Goal: Complete application form

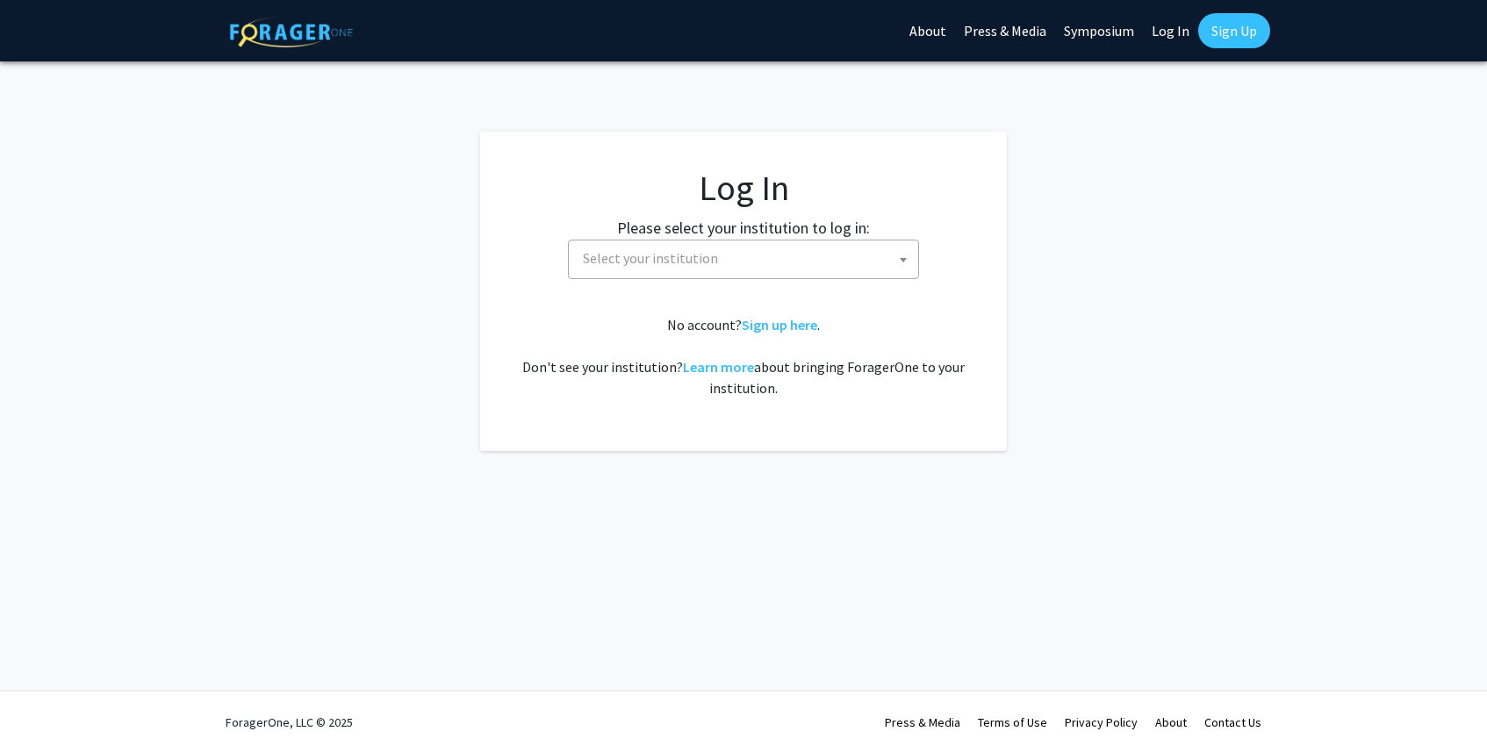
select select
click at [644, 306] on fg-card-body "Log In Please select your institution to log in: [GEOGRAPHIC_DATA] [GEOGRAPHIC_…" at bounding box center [743, 291] width 457 height 249
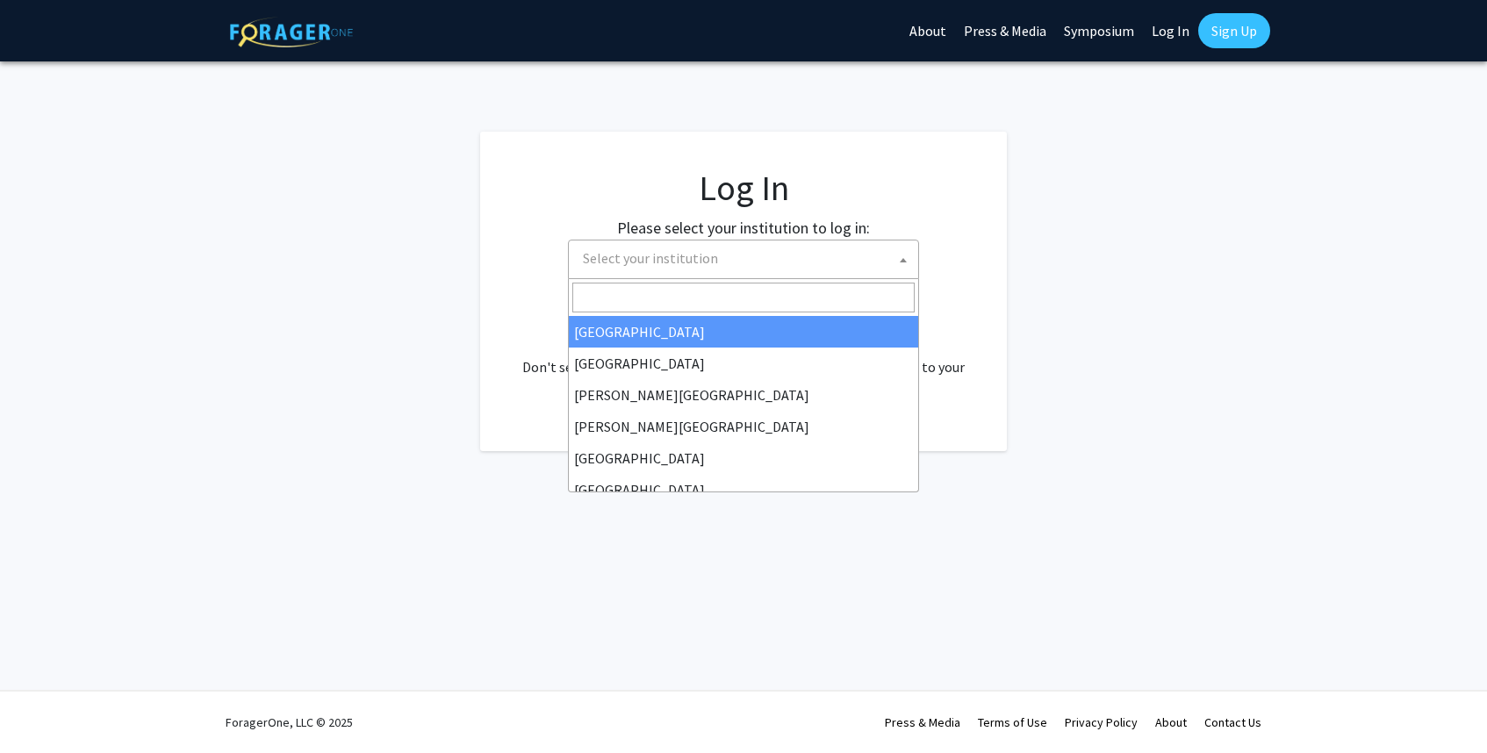
click at [637, 271] on span "Select your institution" at bounding box center [747, 259] width 342 height 36
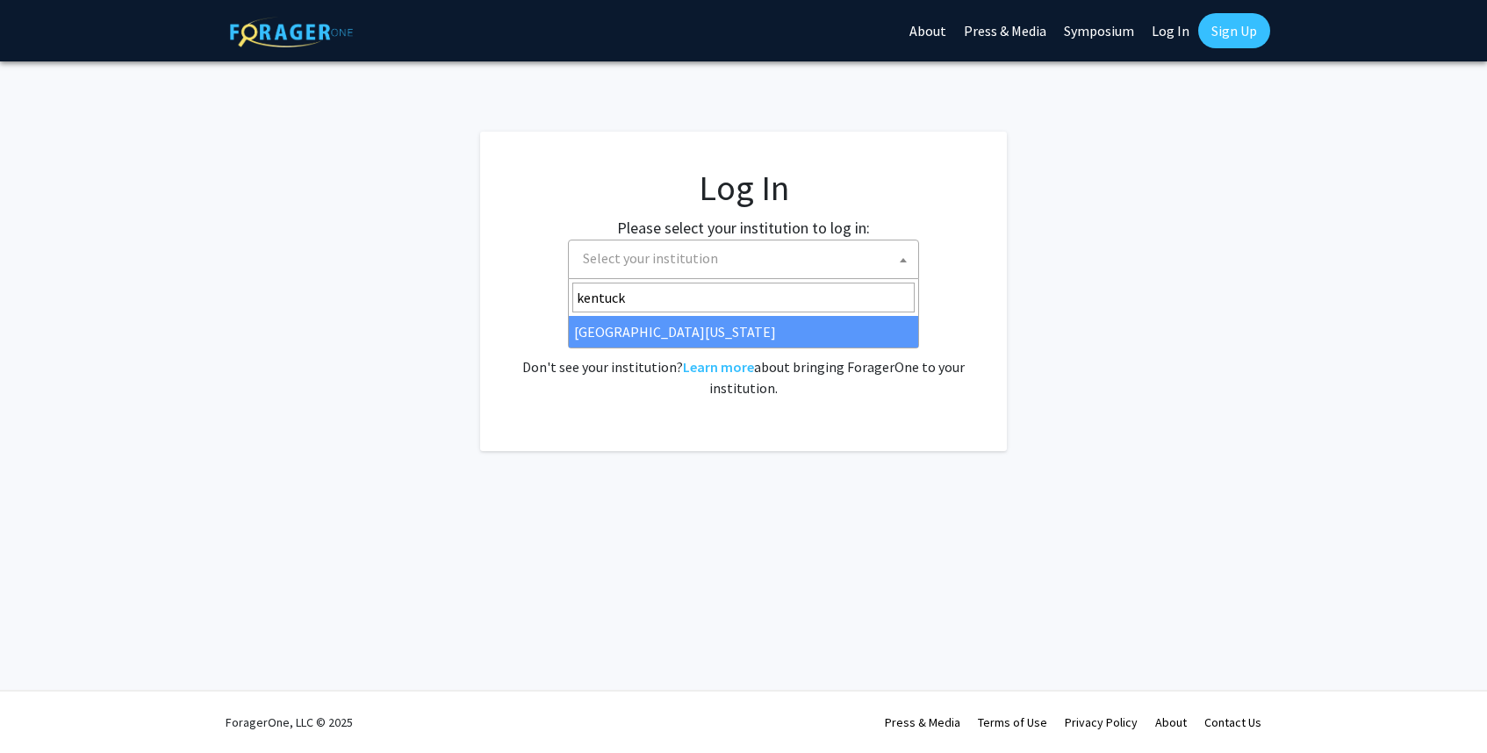
type input "kentuck"
select select "13"
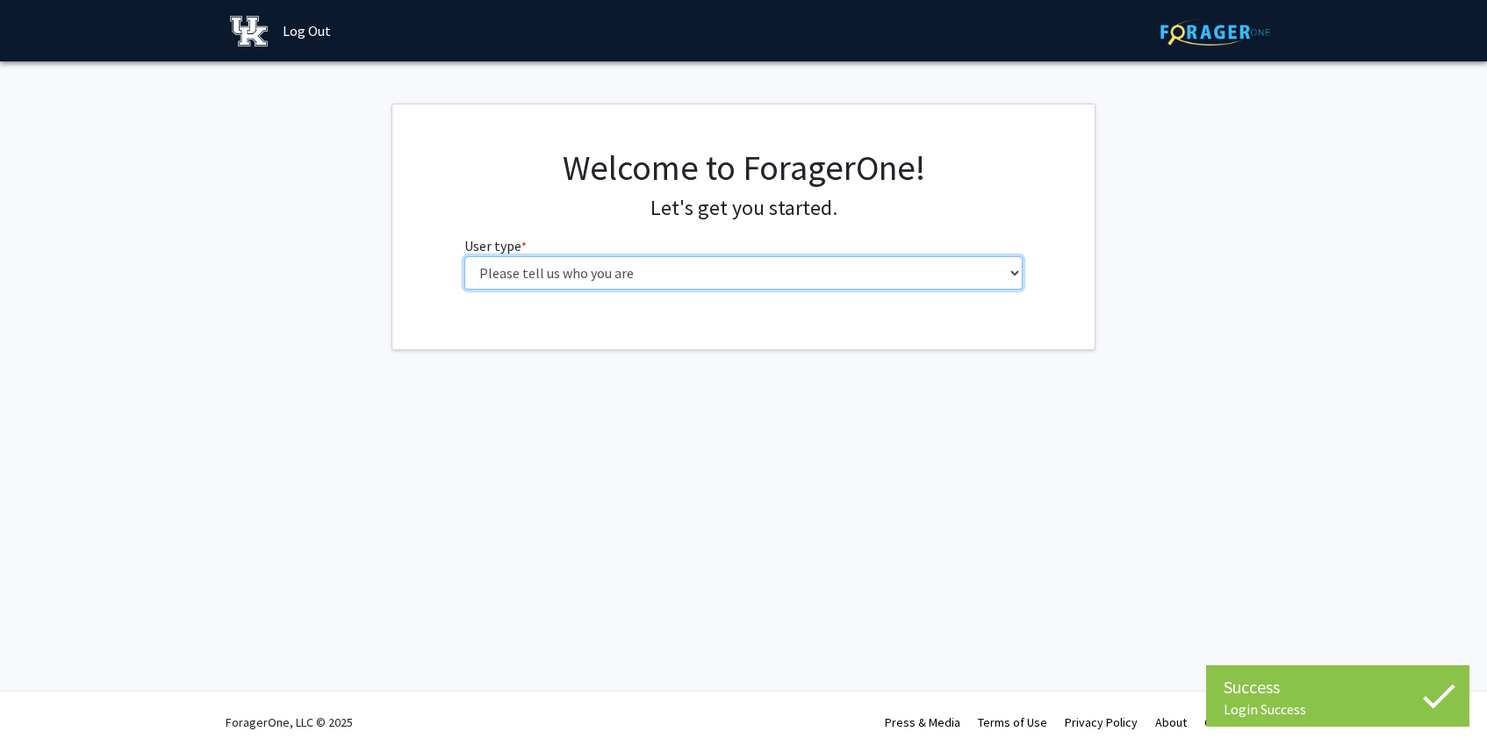
click at [580, 263] on select "Please tell us who you are Undergraduate Student Master's Student Doctoral Cand…" at bounding box center [743, 272] width 559 height 33
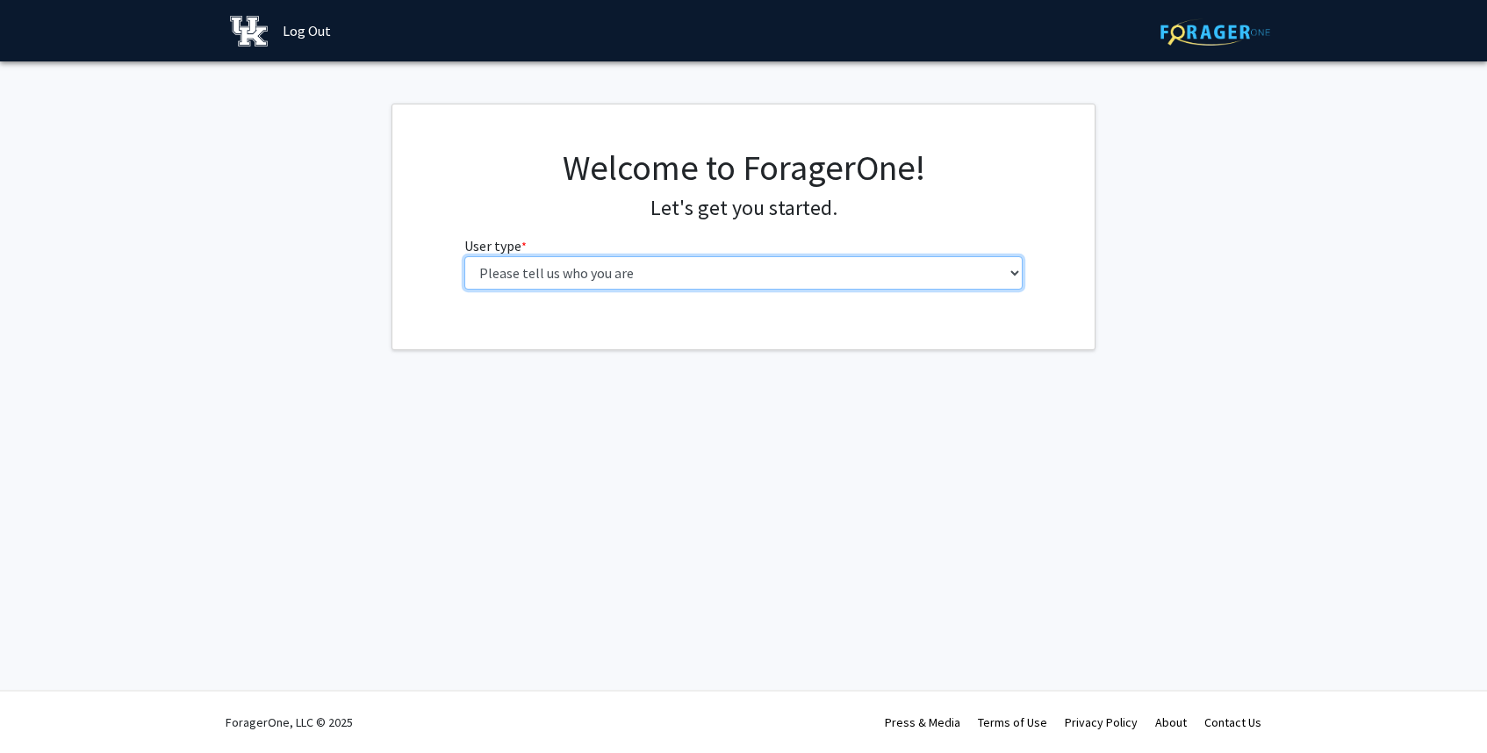
select select "1: undergrad"
click at [464, 256] on select "Please tell us who you are Undergraduate Student Master's Student Doctoral Cand…" at bounding box center [743, 272] width 559 height 33
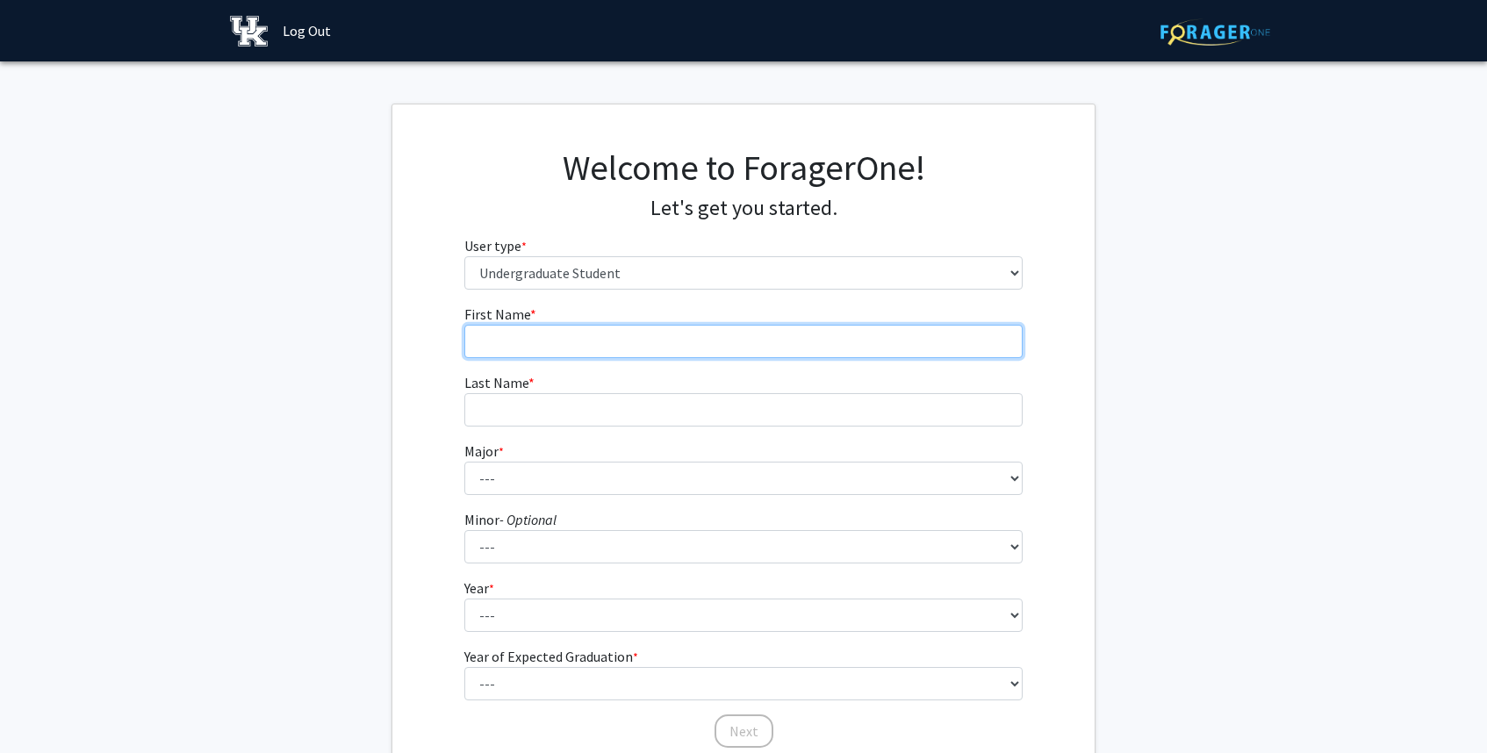
click at [540, 348] on input "First Name * required" at bounding box center [743, 341] width 559 height 33
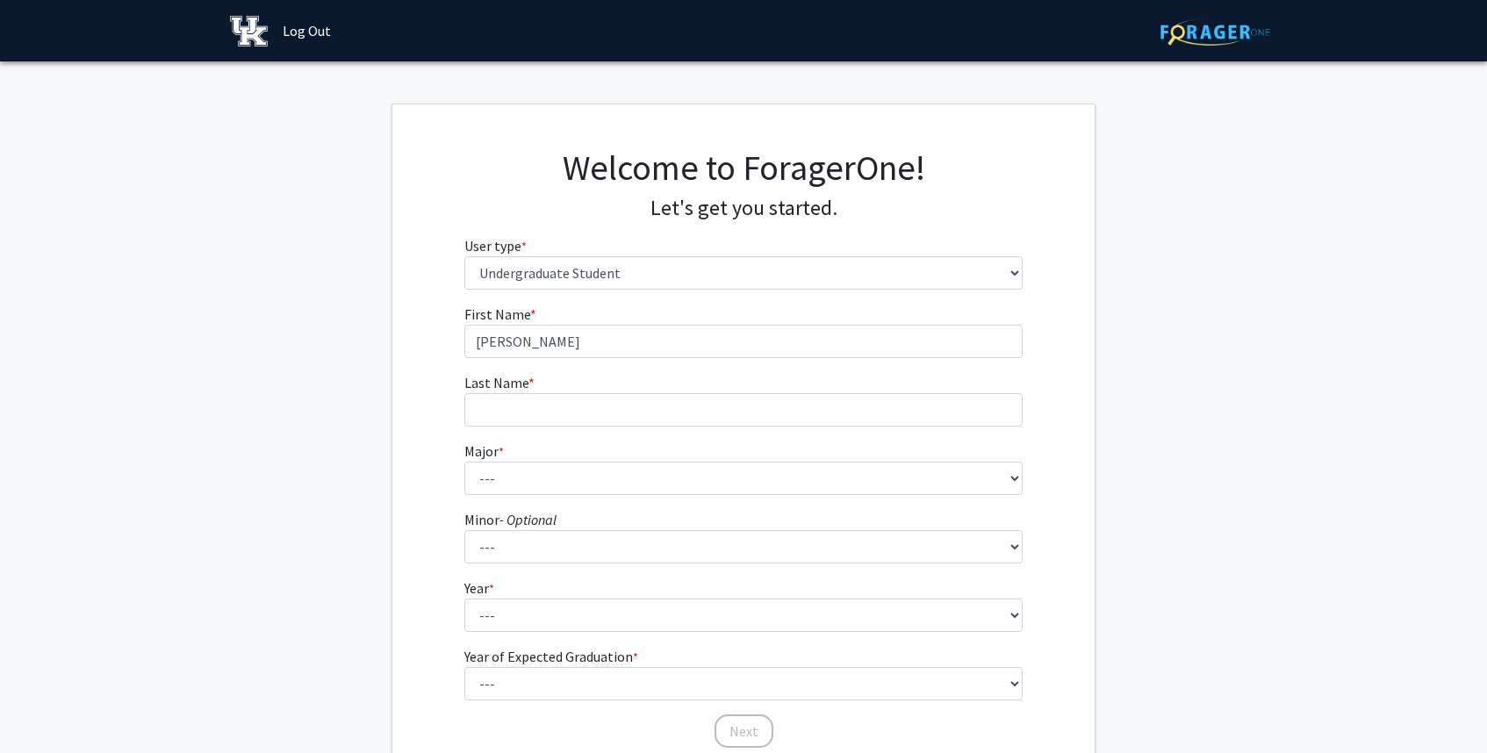
click at [504, 450] on span "*" at bounding box center [501, 452] width 5 height 16
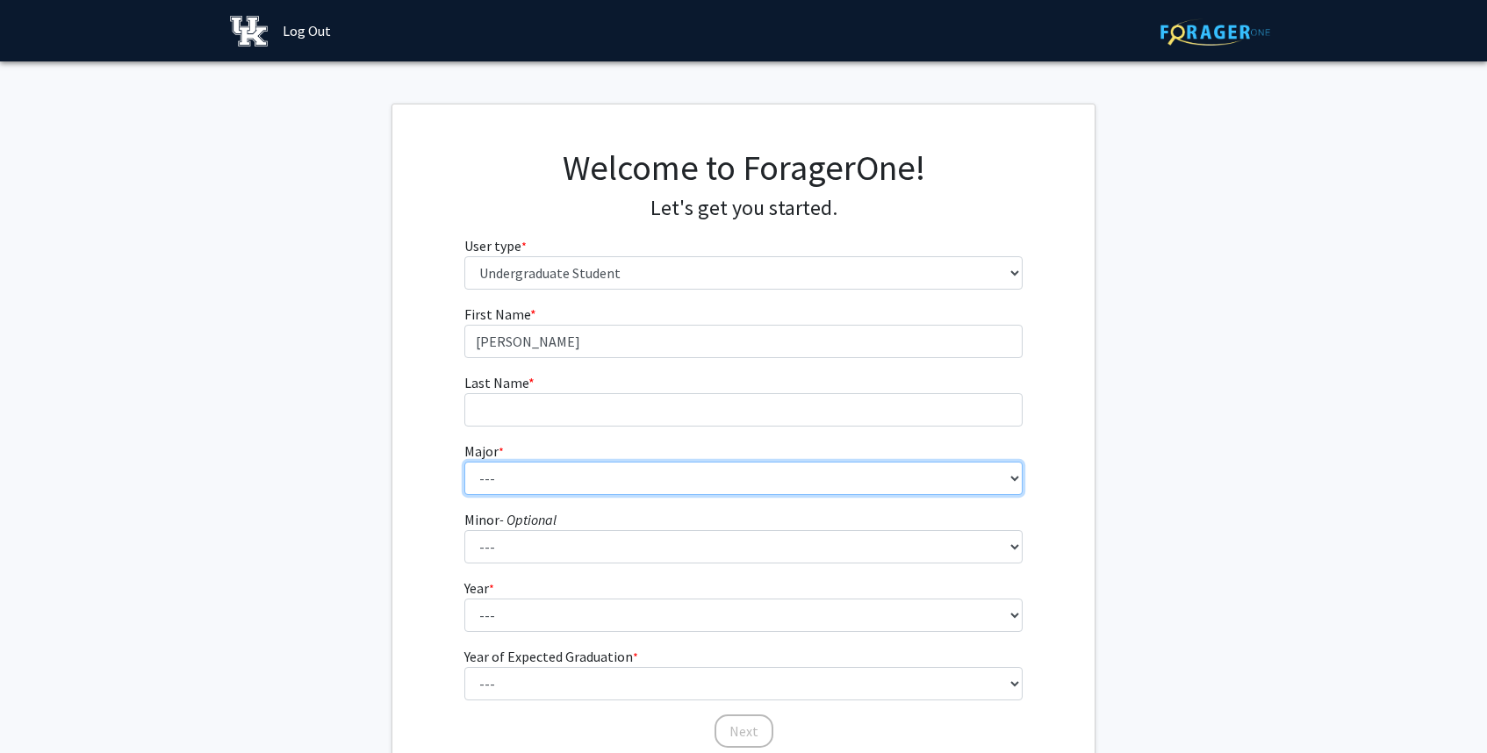
click at [504, 462] on select "--- Accounting Aerospace Engineering African American & Africana Studies Agricu…" at bounding box center [743, 478] width 559 height 33
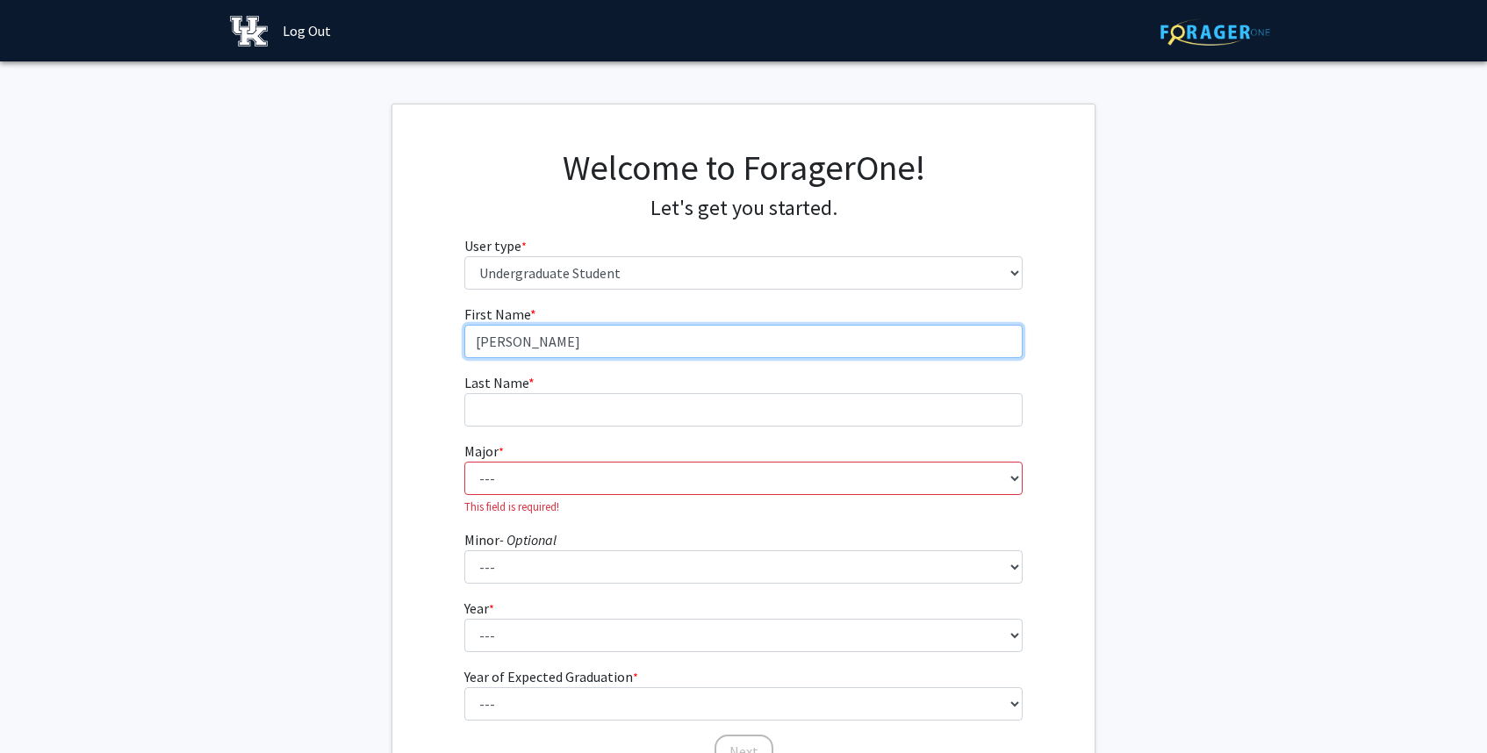
click at [545, 328] on input "John RIley" at bounding box center [743, 341] width 559 height 33
click at [545, 335] on input "John RIley" at bounding box center [743, 341] width 559 height 33
type input "John Riley"
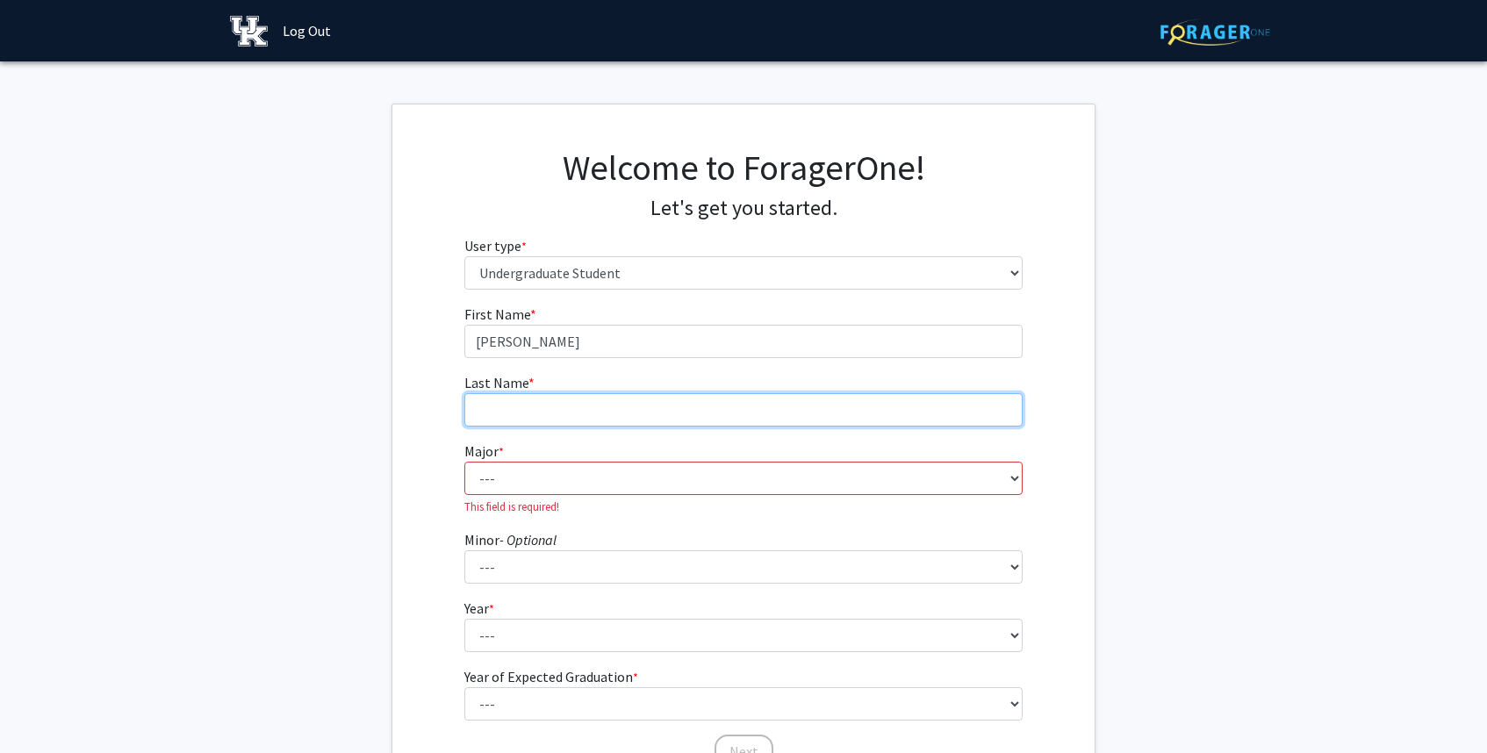
click at [522, 397] on input "Last Name * required" at bounding box center [743, 409] width 559 height 33
type input "Kaufman"
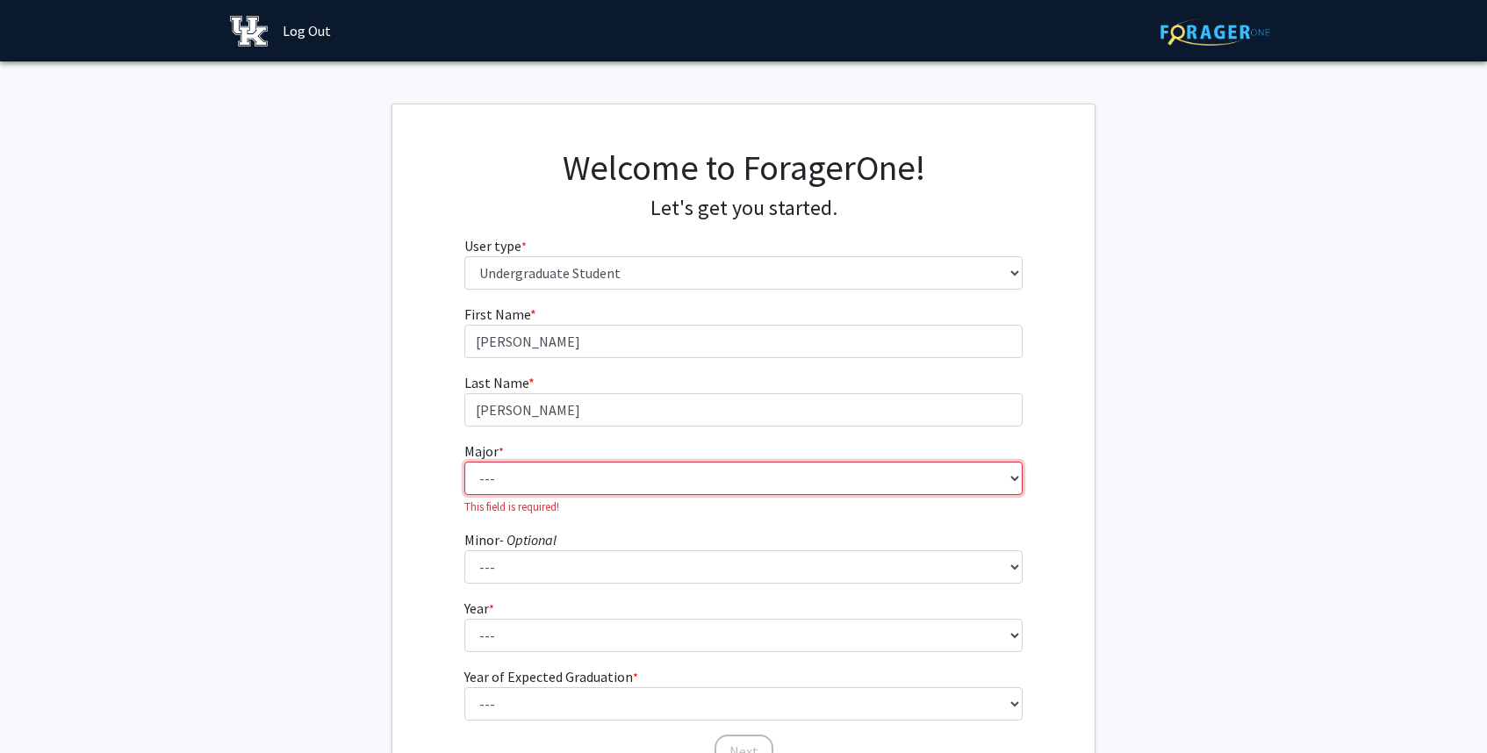
click at [514, 491] on select "--- Accounting Aerospace Engineering African American & Africana Studies Agricu…" at bounding box center [743, 478] width 559 height 33
select select "102: 939"
click at [464, 462] on select "--- Accounting Aerospace Engineering African American & Africana Studies Agricu…" at bounding box center [743, 478] width 559 height 33
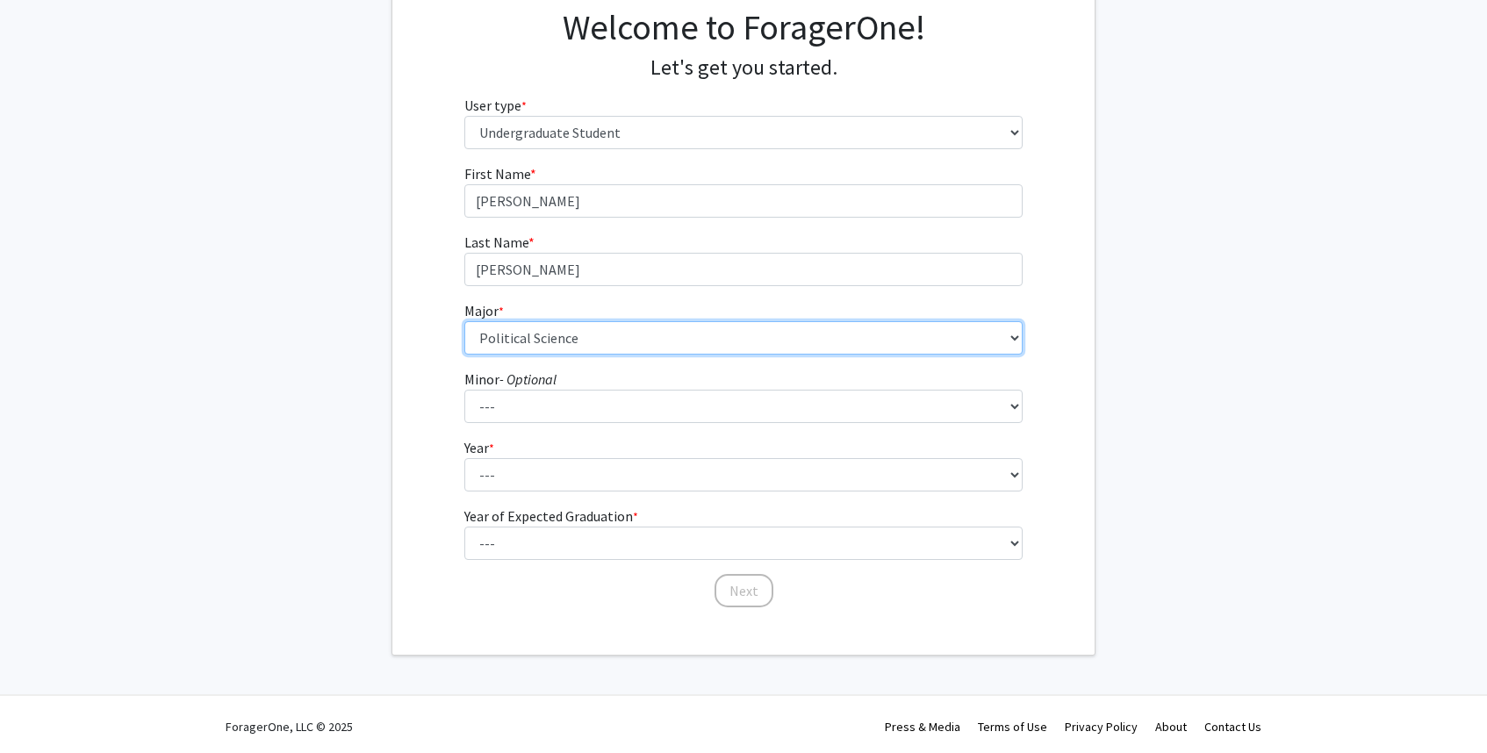
scroll to position [145, 0]
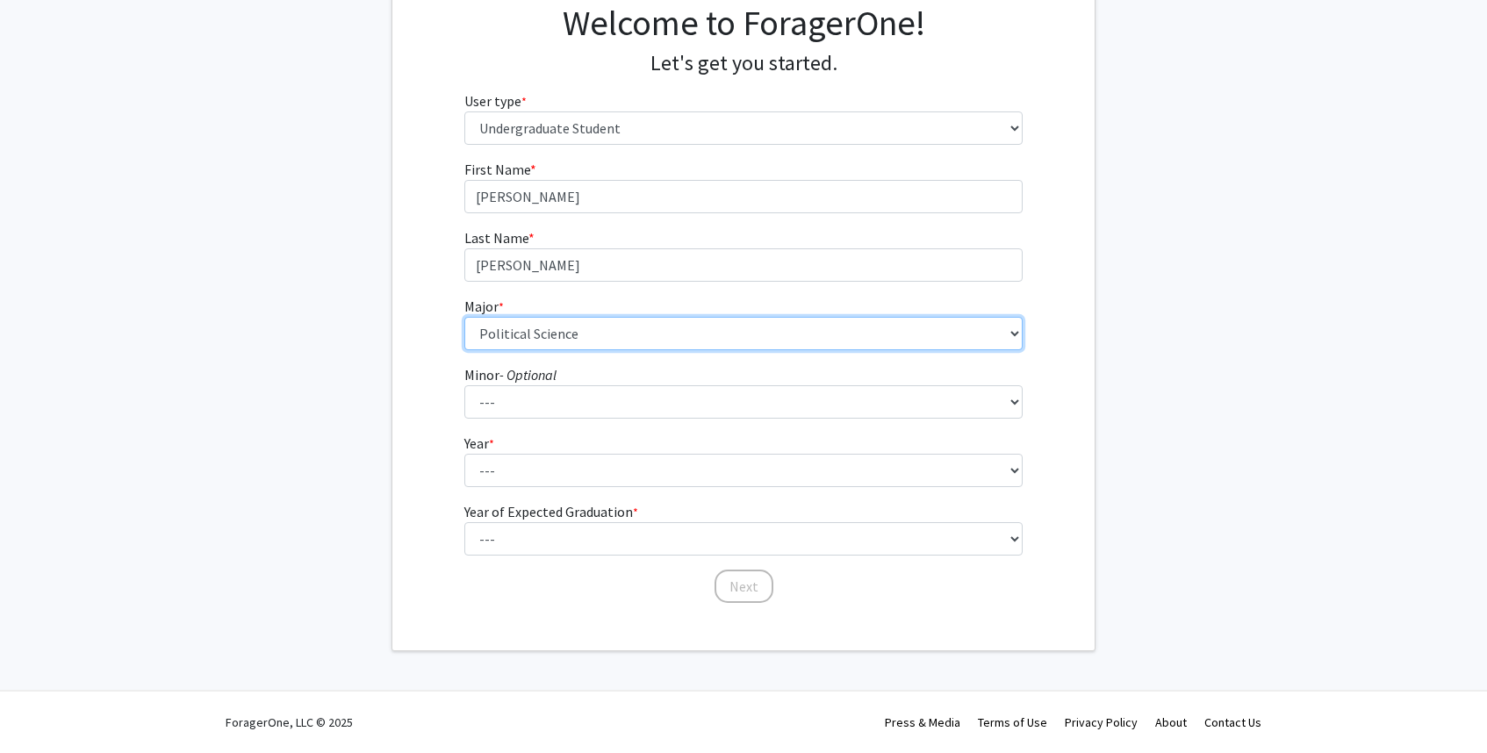
click at [582, 339] on select "--- Accounting Aerospace Engineering African American & Africana Studies Agricu…" at bounding box center [743, 333] width 559 height 33
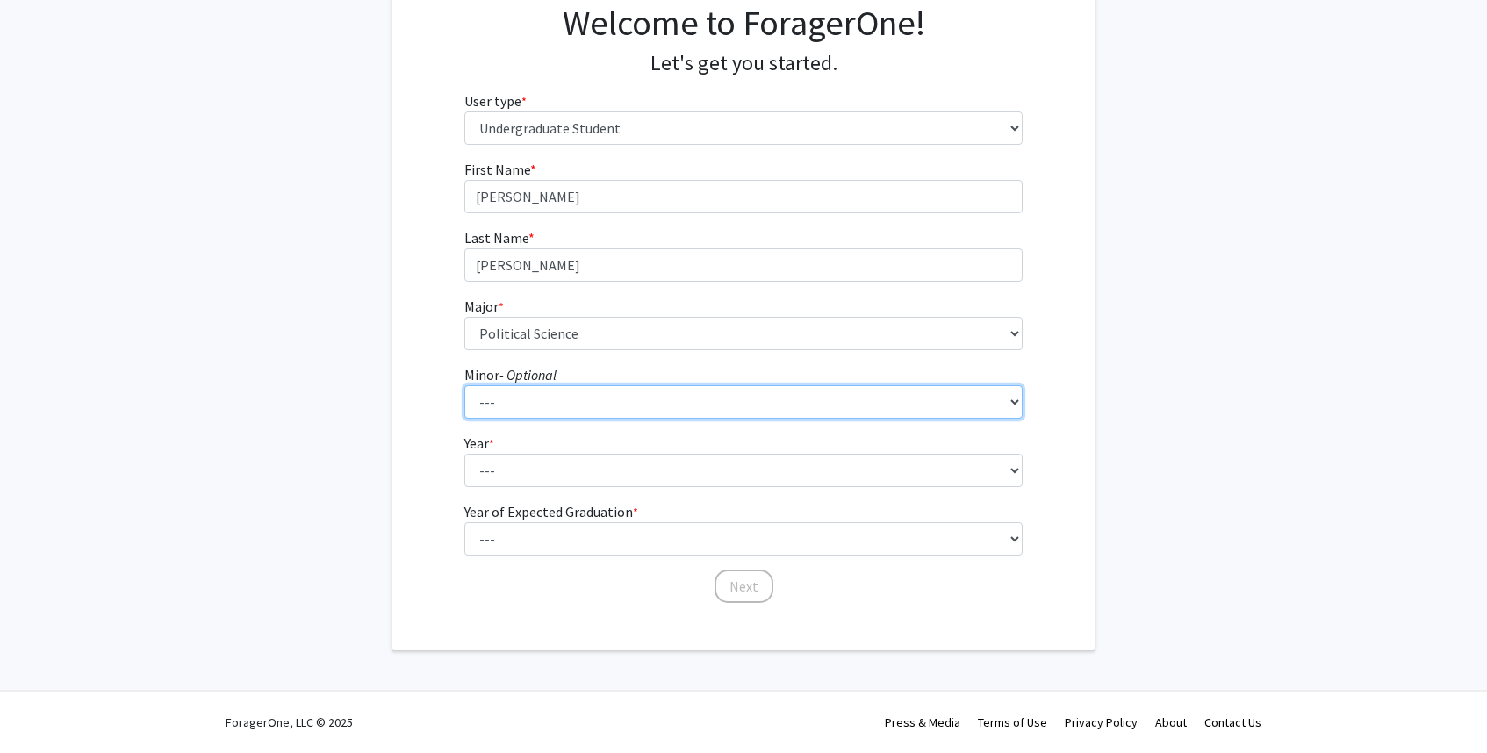
click at [561, 410] on select "--- African American & Africana Studies Agricultural Economics American Studies…" at bounding box center [743, 401] width 559 height 33
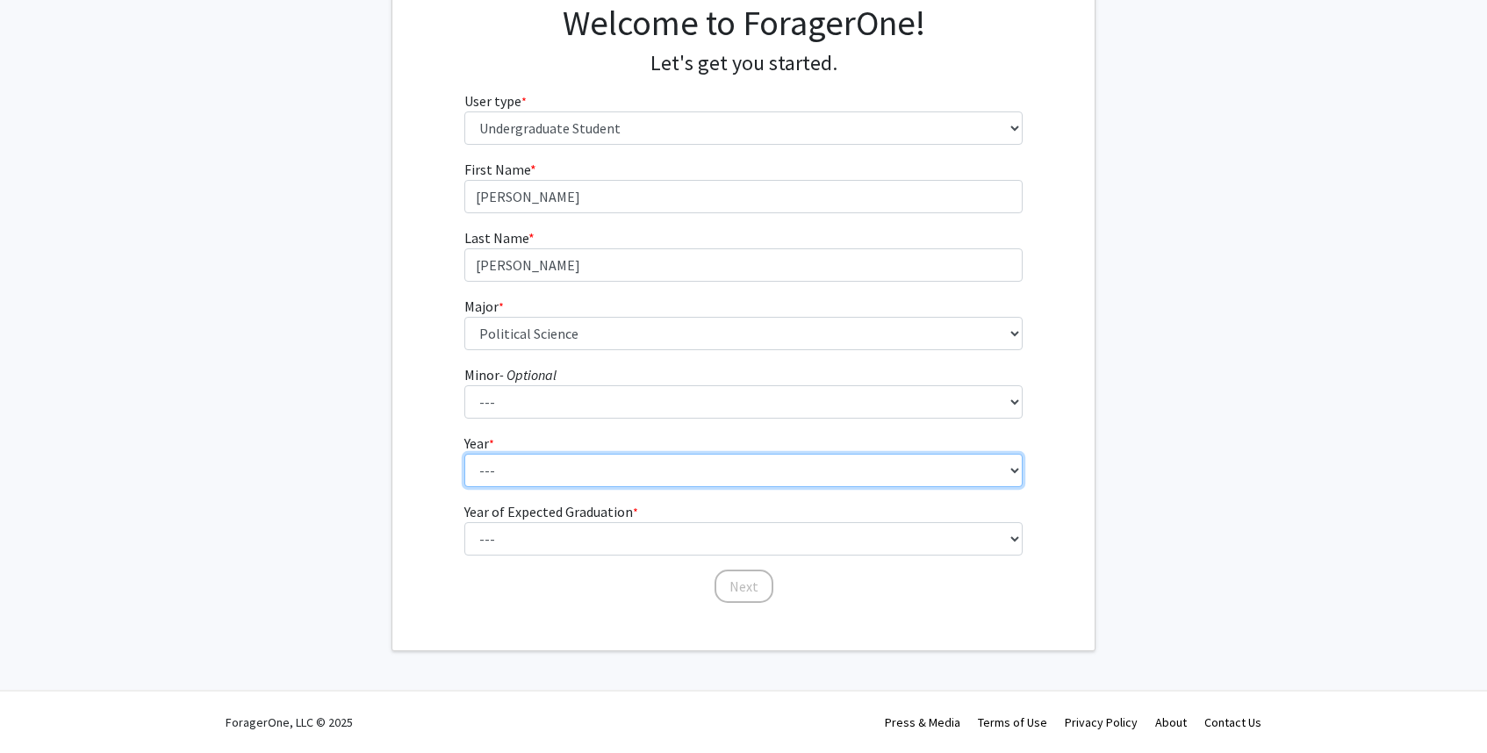
click at [507, 472] on select "--- First-year Sophomore Junior Senior Postbaccalaureate Certificate" at bounding box center [743, 470] width 559 height 33
click at [464, 454] on select "--- First-year Sophomore Junior Senior Postbaccalaureate Certificate" at bounding box center [743, 470] width 559 height 33
click at [504, 479] on select "--- First-year Sophomore Junior Senior Postbaccalaureate Certificate" at bounding box center [743, 470] width 559 height 33
select select "2: sophomore"
click at [464, 454] on select "--- First-year Sophomore Junior Senior Postbaccalaureate Certificate" at bounding box center [743, 470] width 559 height 33
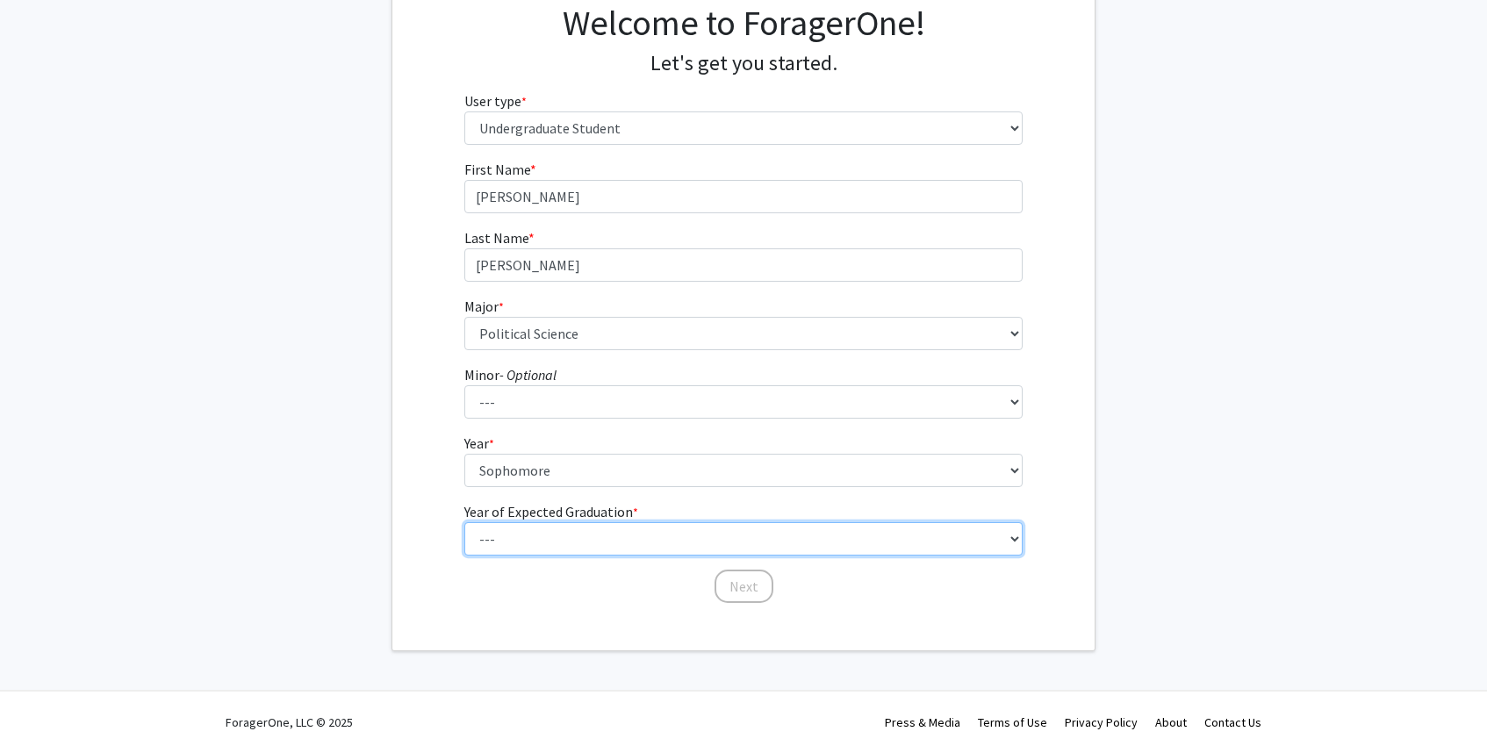
click at [496, 549] on select "--- 2025 2026 2027 2028 2029 2030 2031 2032 2033 2034" at bounding box center [743, 538] width 559 height 33
select select "4: 2028"
click at [464, 522] on select "--- 2025 2026 2027 2028 2029 2030 2031 2032 2033 2034" at bounding box center [743, 538] width 559 height 33
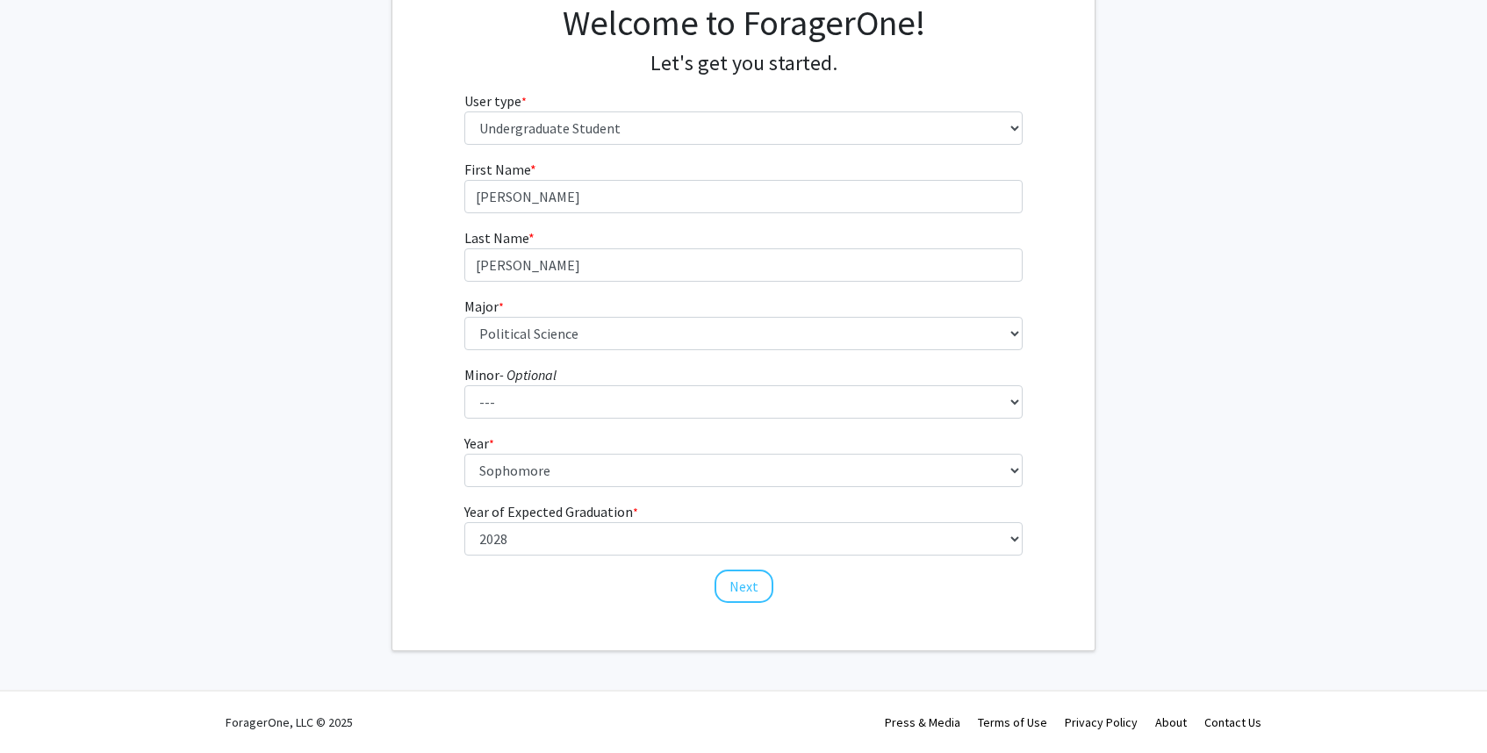
click at [432, 579] on div "First Name * required John Riley Last Name * required Kaufman Major * required …" at bounding box center [743, 382] width 702 height 446
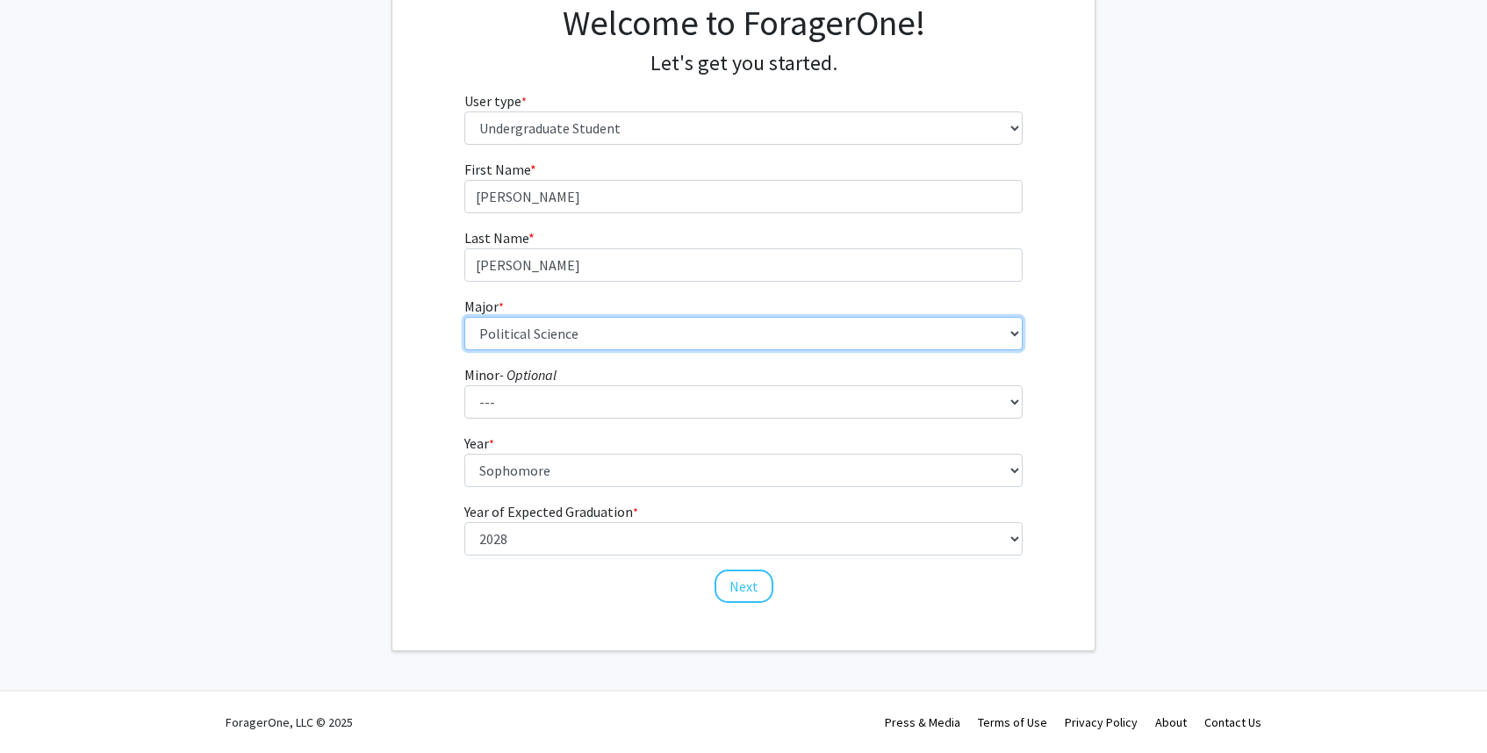
click at [714, 326] on select "--- Accounting Aerospace Engineering African American & Africana Studies Agricu…" at bounding box center [743, 333] width 559 height 33
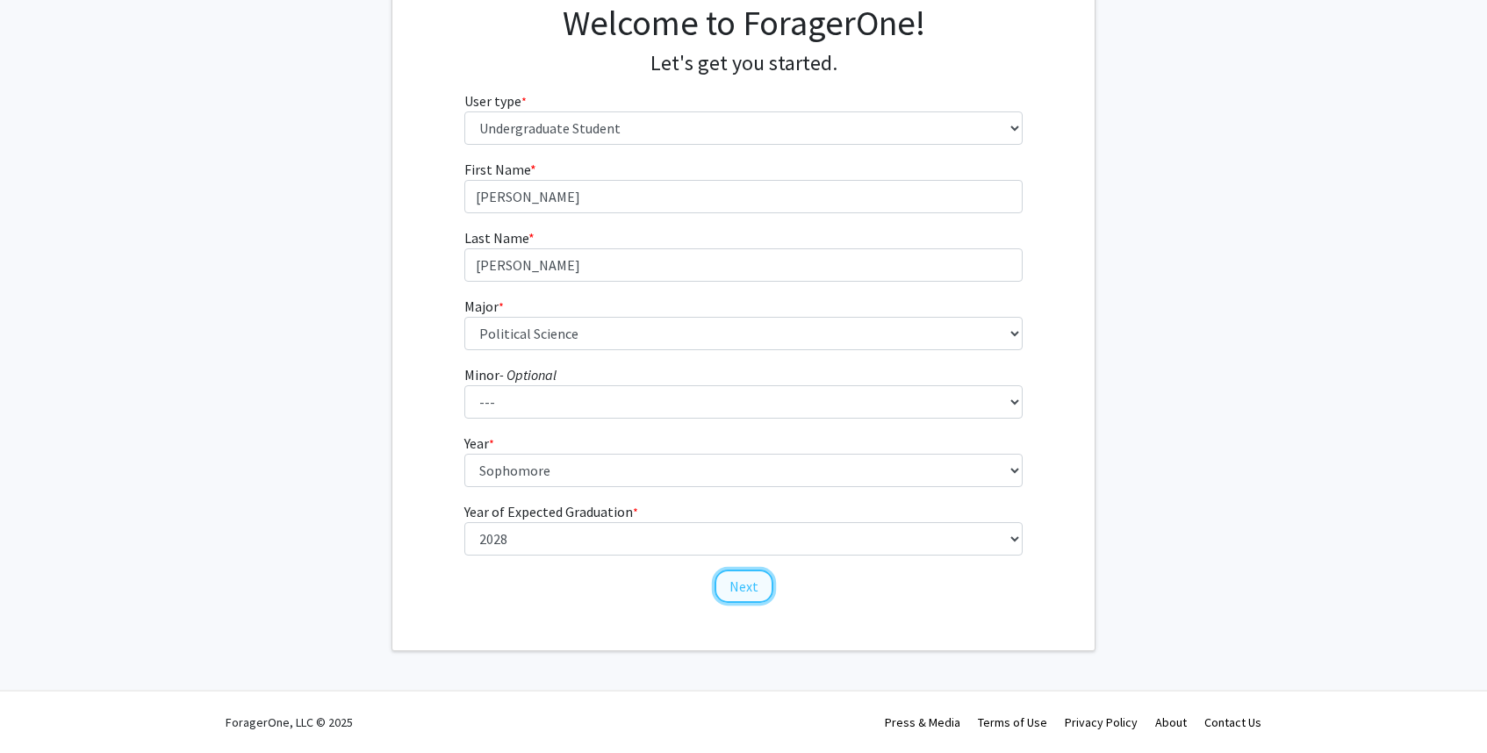
click at [738, 587] on button "Next" at bounding box center [744, 586] width 59 height 33
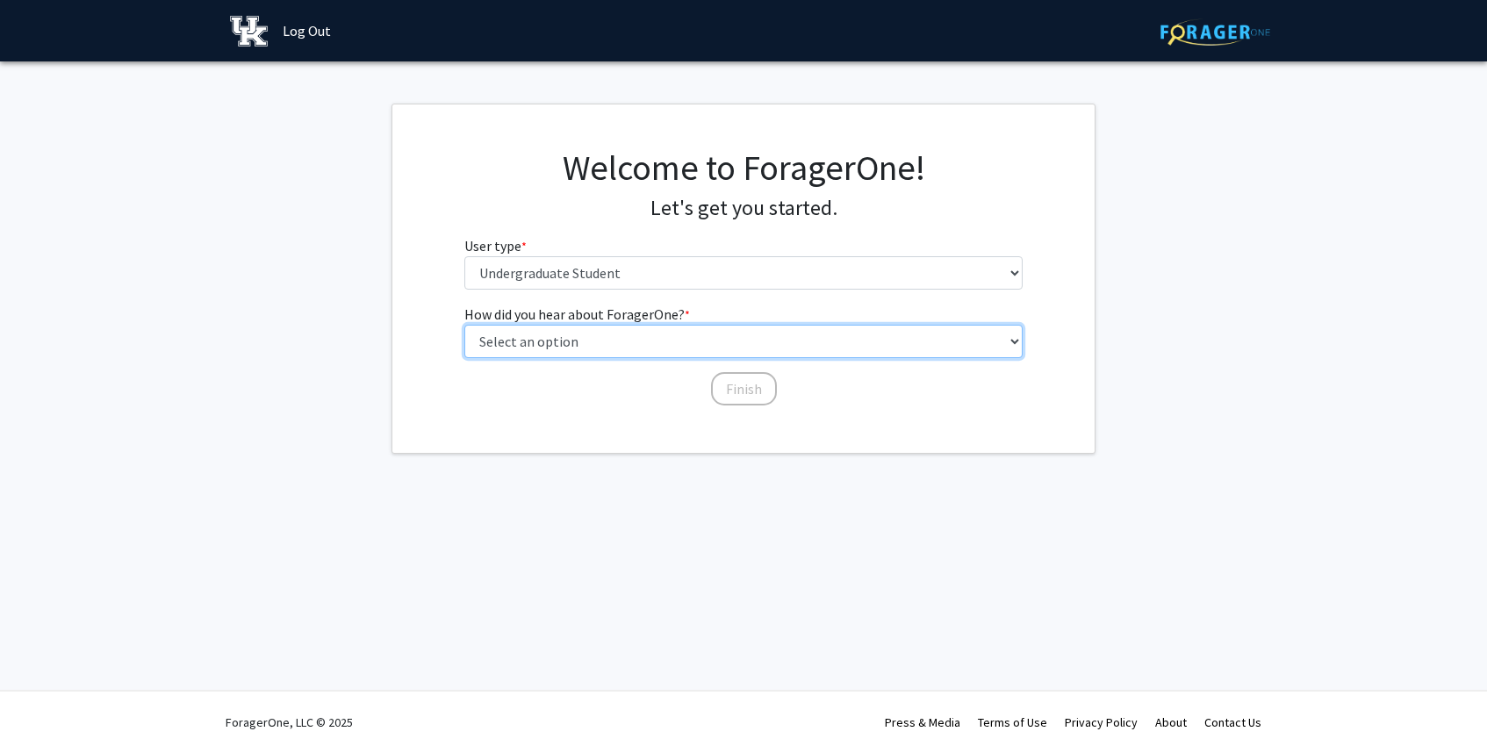
click at [626, 347] on select "Select an option Peer/student recommendation Faculty/staff recommendation Unive…" at bounding box center [743, 341] width 559 height 33
select select "3: university_website"
click at [464, 325] on select "Select an option Peer/student recommendation Faculty/staff recommendation Unive…" at bounding box center [743, 341] width 559 height 33
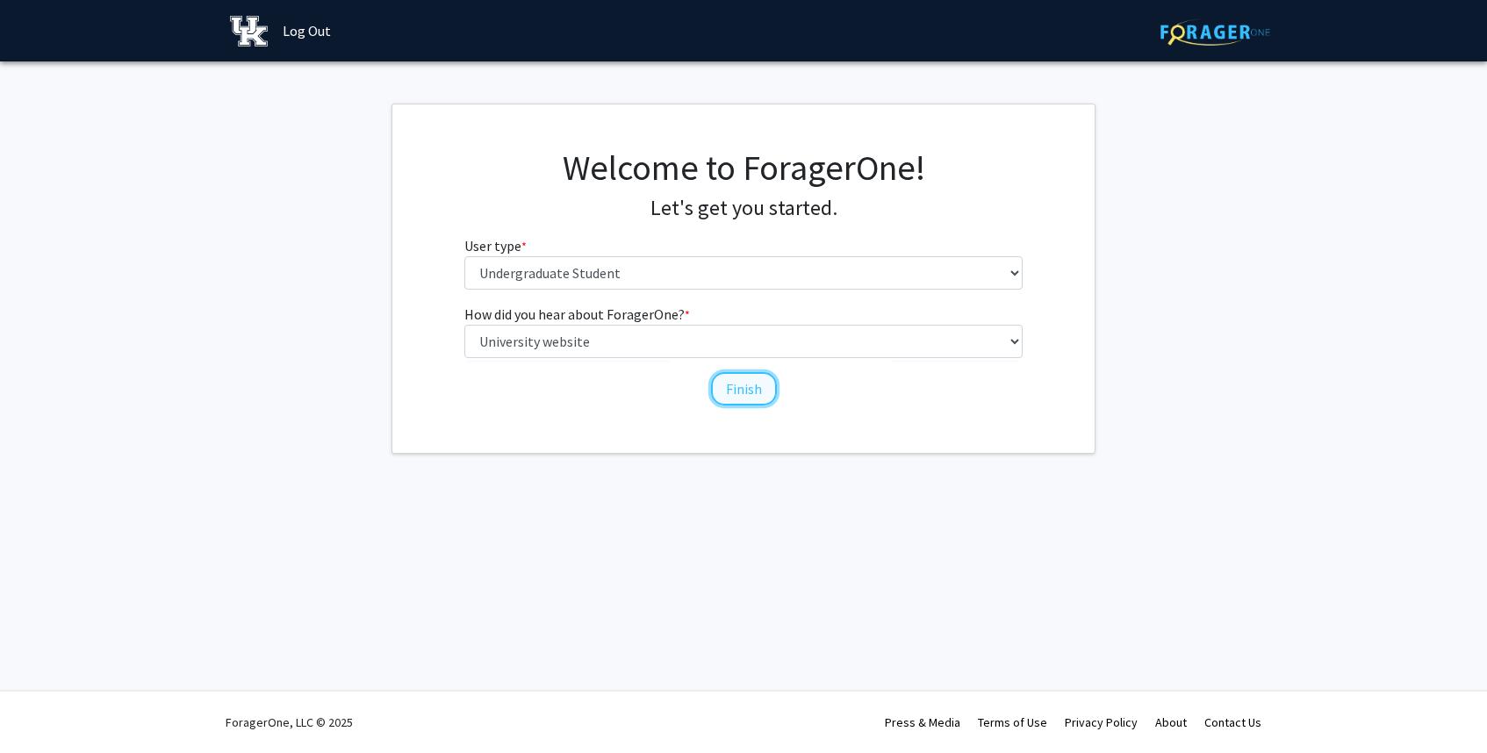
click at [725, 397] on button "Finish" at bounding box center [744, 388] width 66 height 33
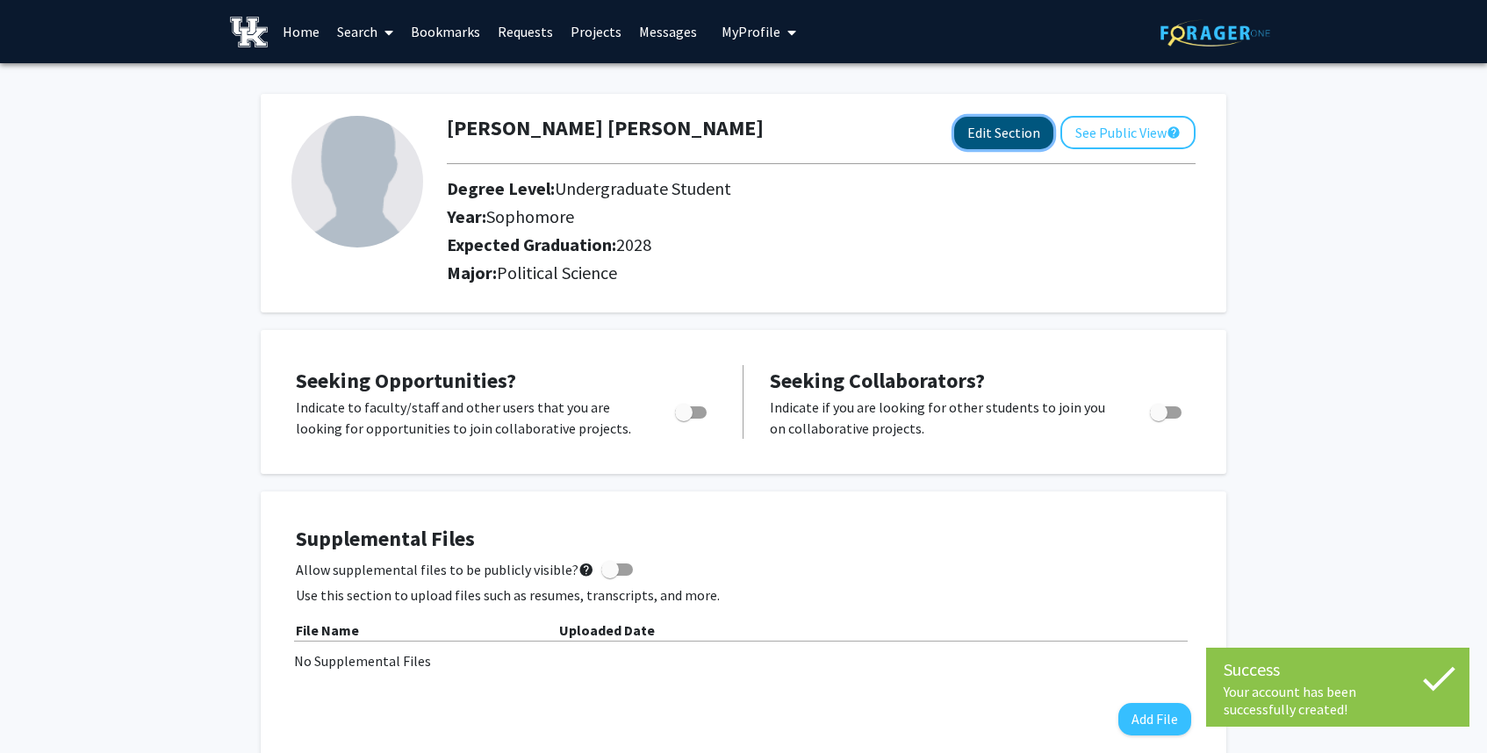
click at [1011, 134] on button "Edit Section" at bounding box center [1003, 133] width 99 height 32
select select "sophomore"
select select "2028"
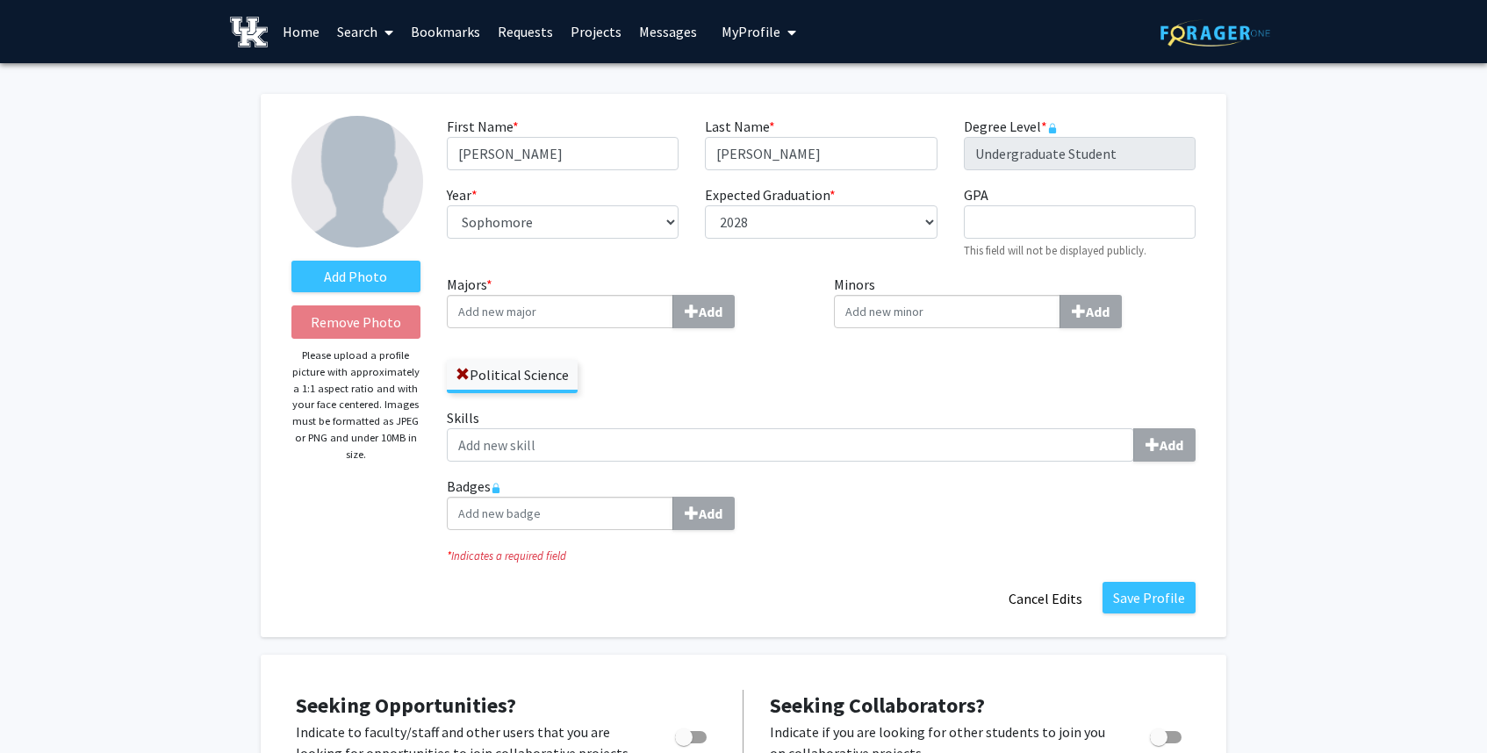
click at [572, 325] on input "Majors * Add" at bounding box center [560, 311] width 227 height 33
type input "publ"
click at [539, 386] on div "Publ ic Policy" at bounding box center [559, 377] width 205 height 21
click at [539, 328] on input "publ" at bounding box center [560, 311] width 227 height 33
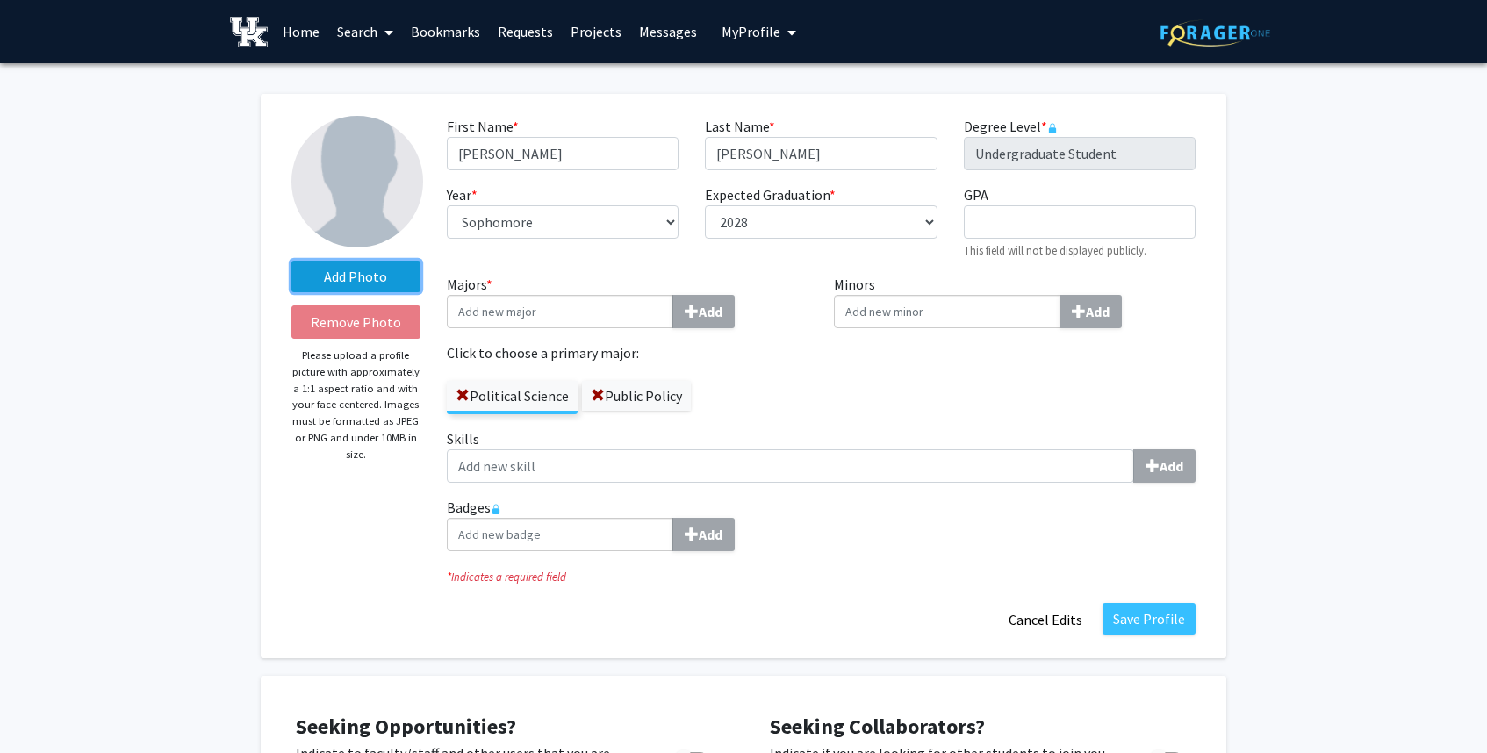
click at [333, 277] on label "Add Photo" at bounding box center [356, 277] width 129 height 32
click at [0, 0] on input "Add Photo" at bounding box center [0, 0] width 0 height 0
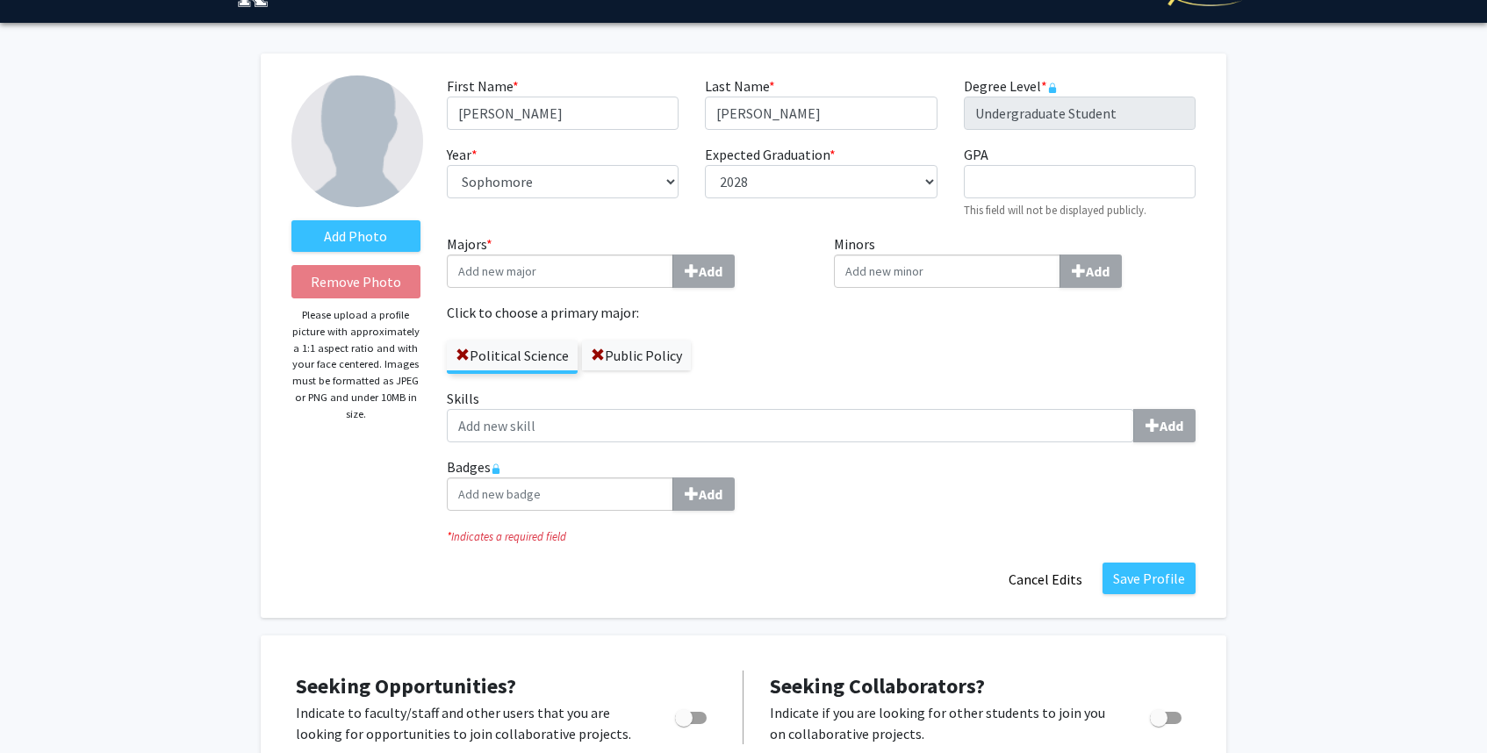
scroll to position [48, 0]
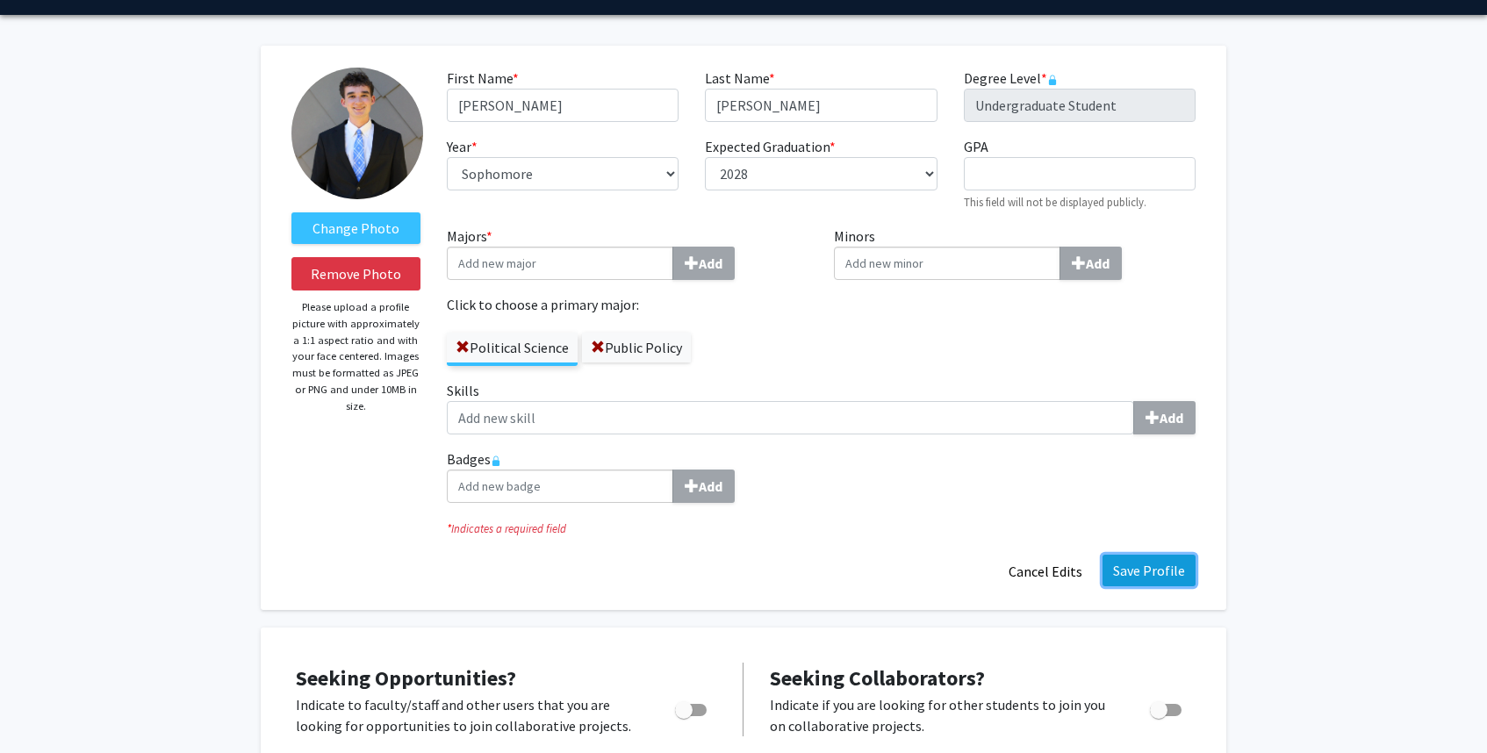
click at [1151, 580] on button "Save Profile" at bounding box center [1149, 571] width 93 height 32
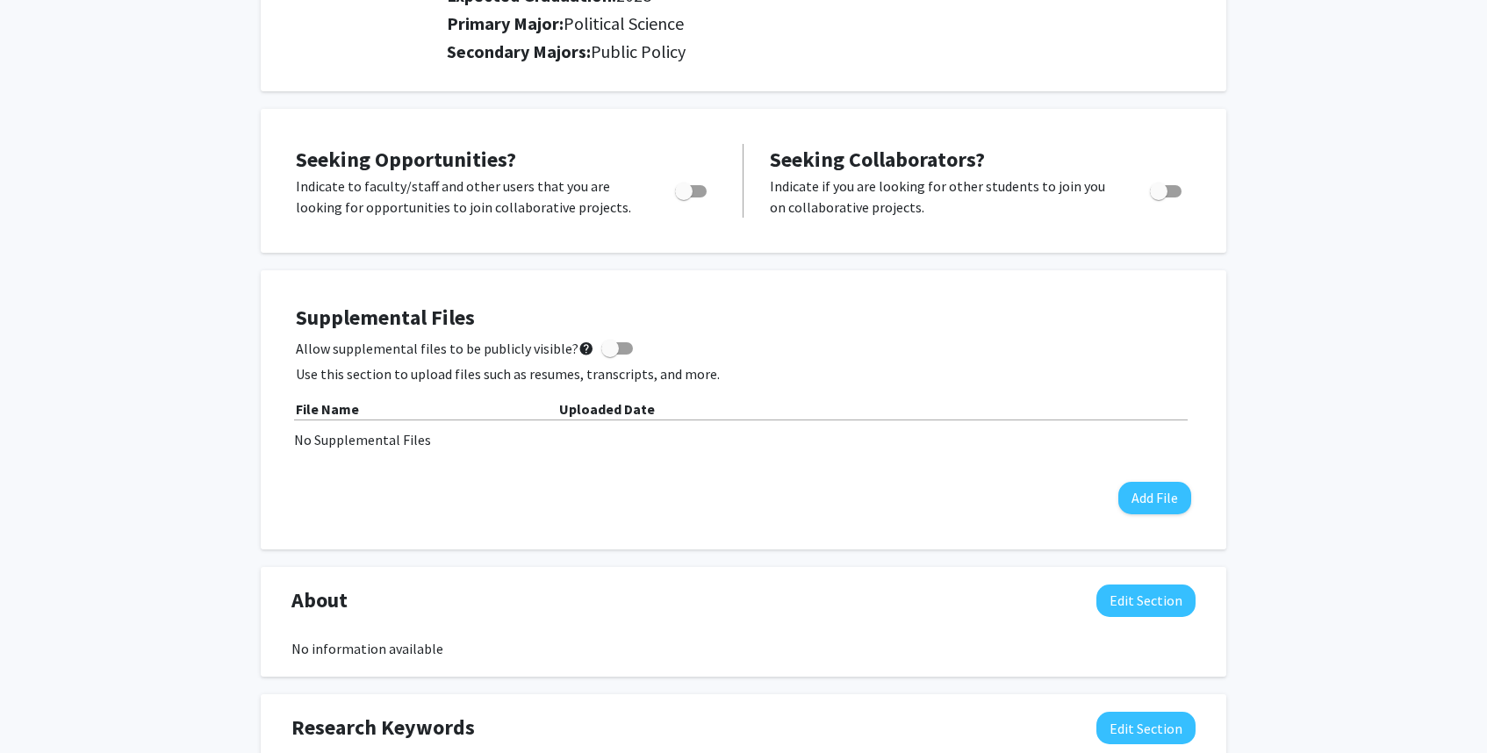
scroll to position [338, 0]
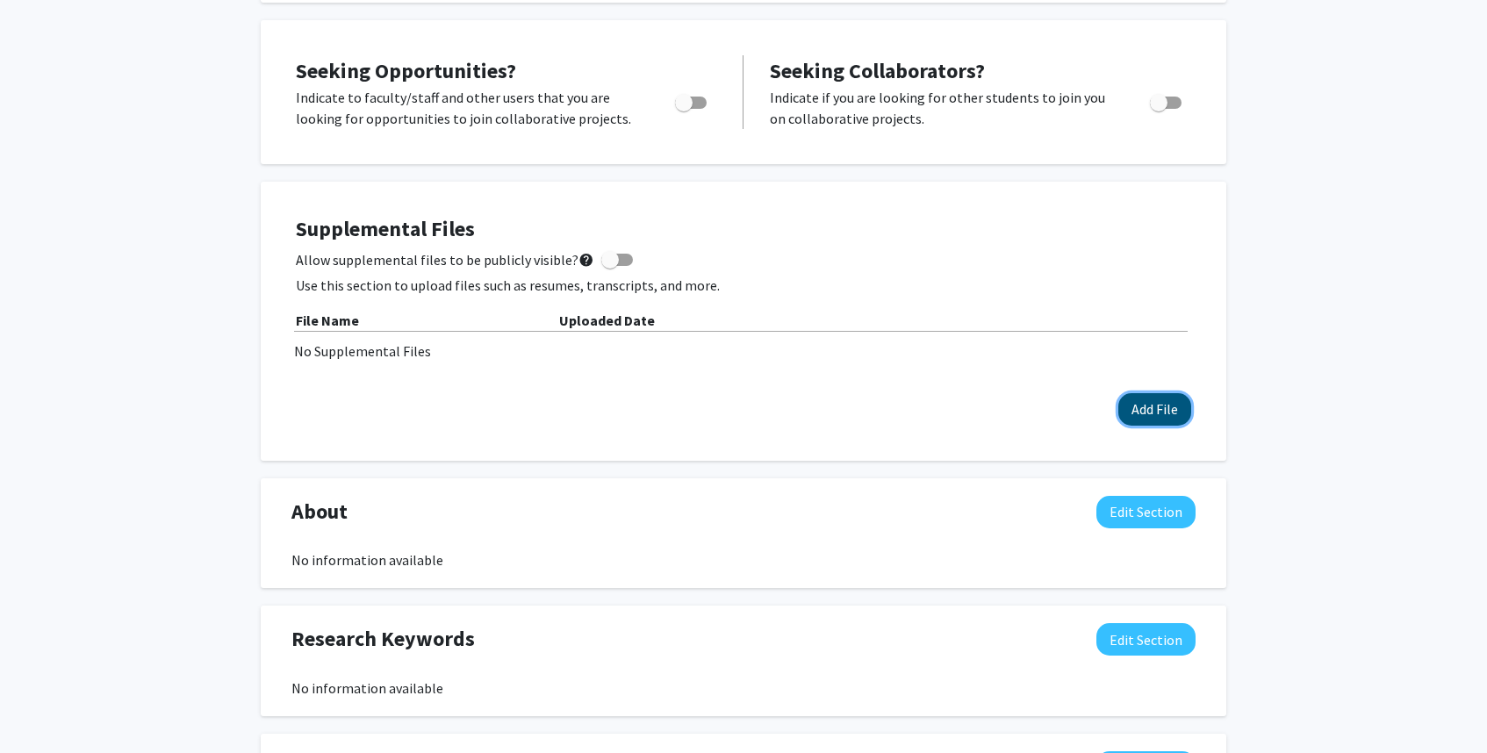
click at [1155, 396] on button "Add File" at bounding box center [1155, 409] width 73 height 32
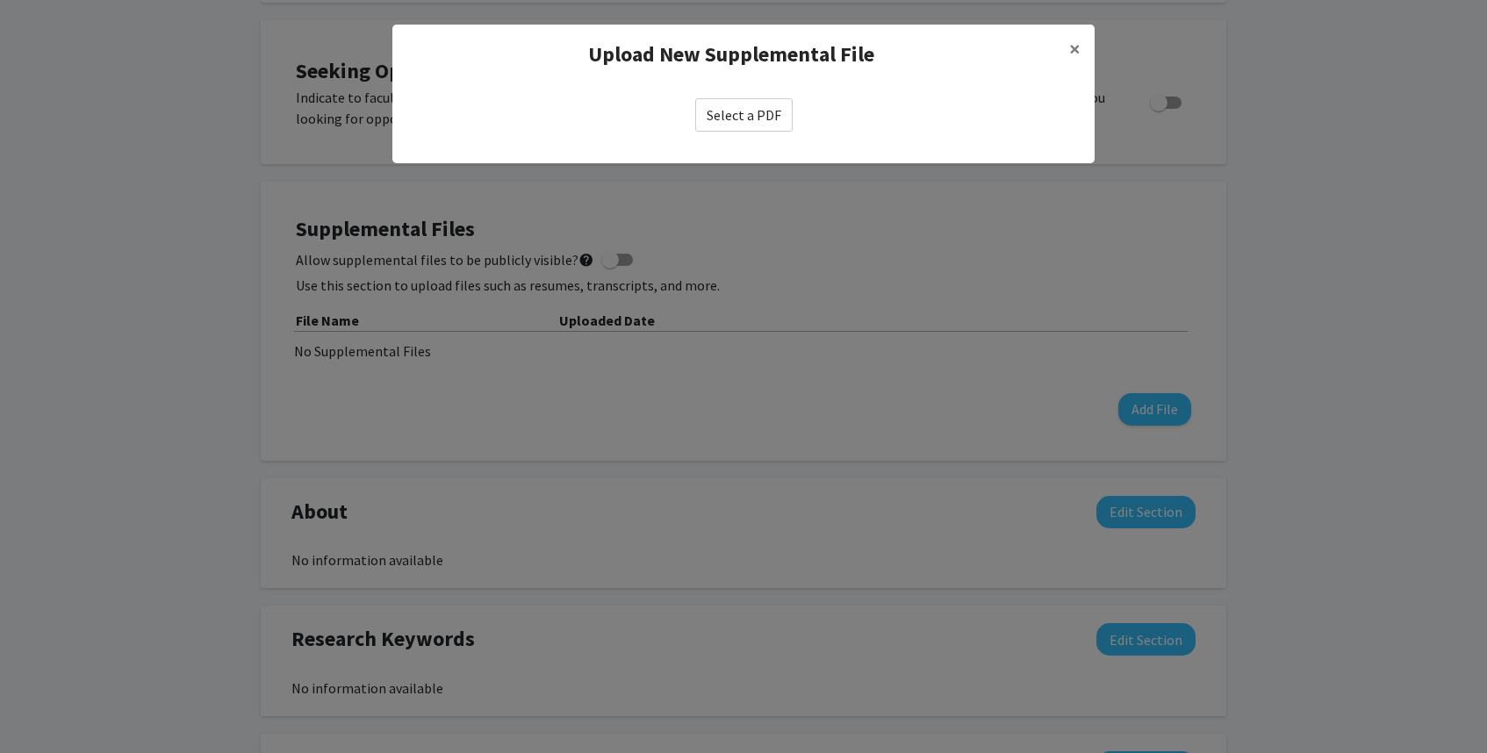
click at [729, 134] on div "Select a PDF" at bounding box center [743, 114] width 702 height 61
click at [736, 118] on label "Select a PDF" at bounding box center [743, 114] width 97 height 33
click at [0, 0] on input "Select a PDF" at bounding box center [0, 0] width 0 height 0
click at [1072, 40] on span "×" at bounding box center [1074, 48] width 11 height 27
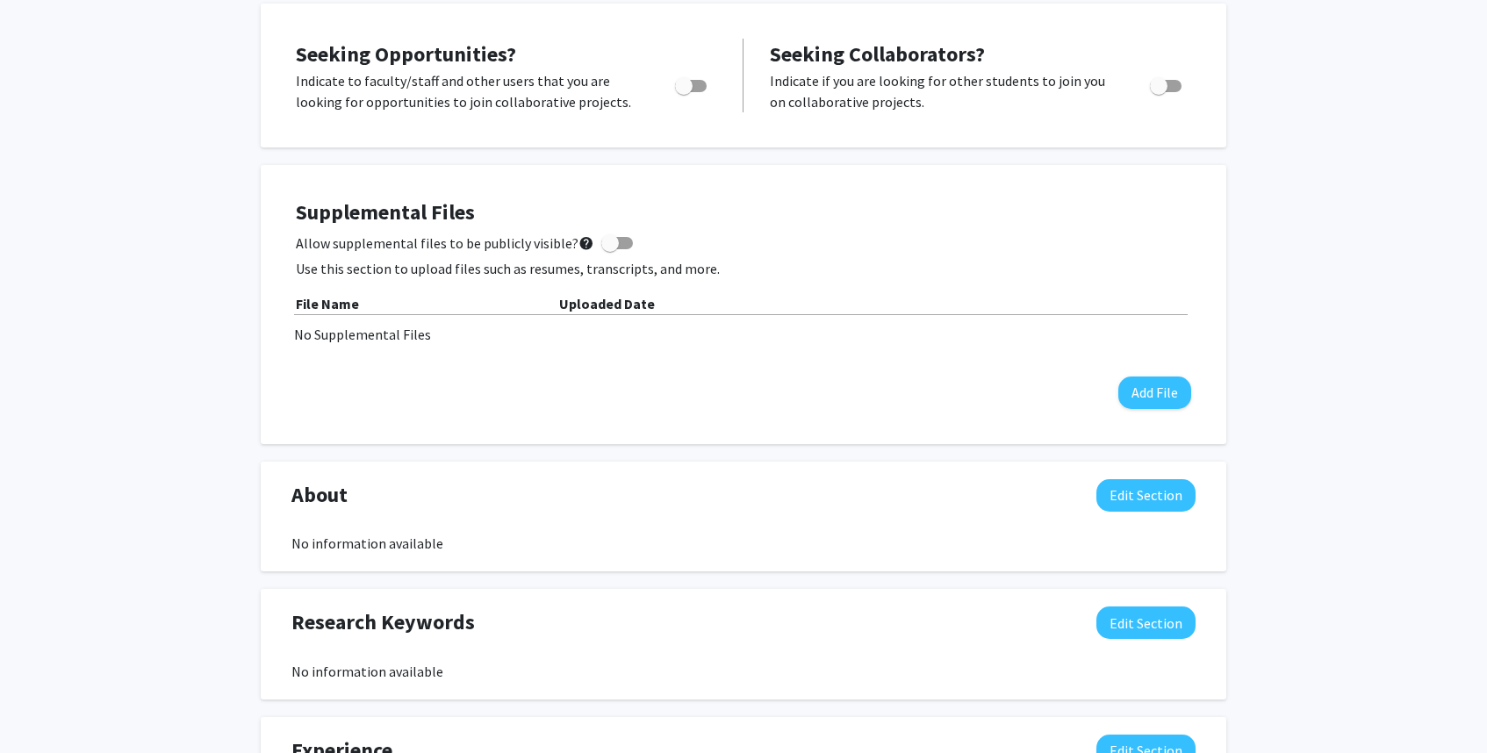
scroll to position [0, 0]
